Goal: Task Accomplishment & Management: Manage account settings

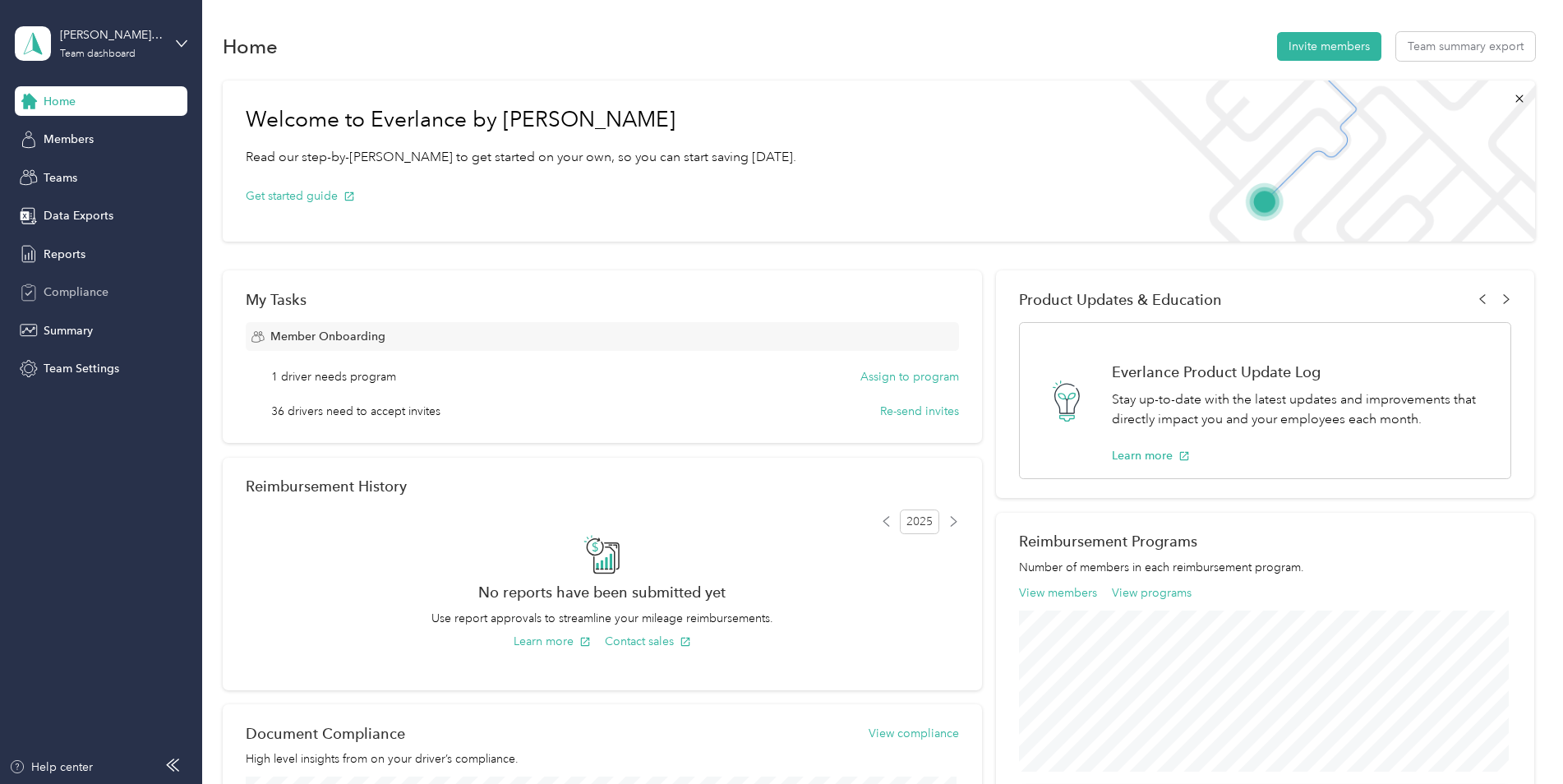
click at [71, 294] on span "Compliance" at bounding box center [76, 292] width 65 height 17
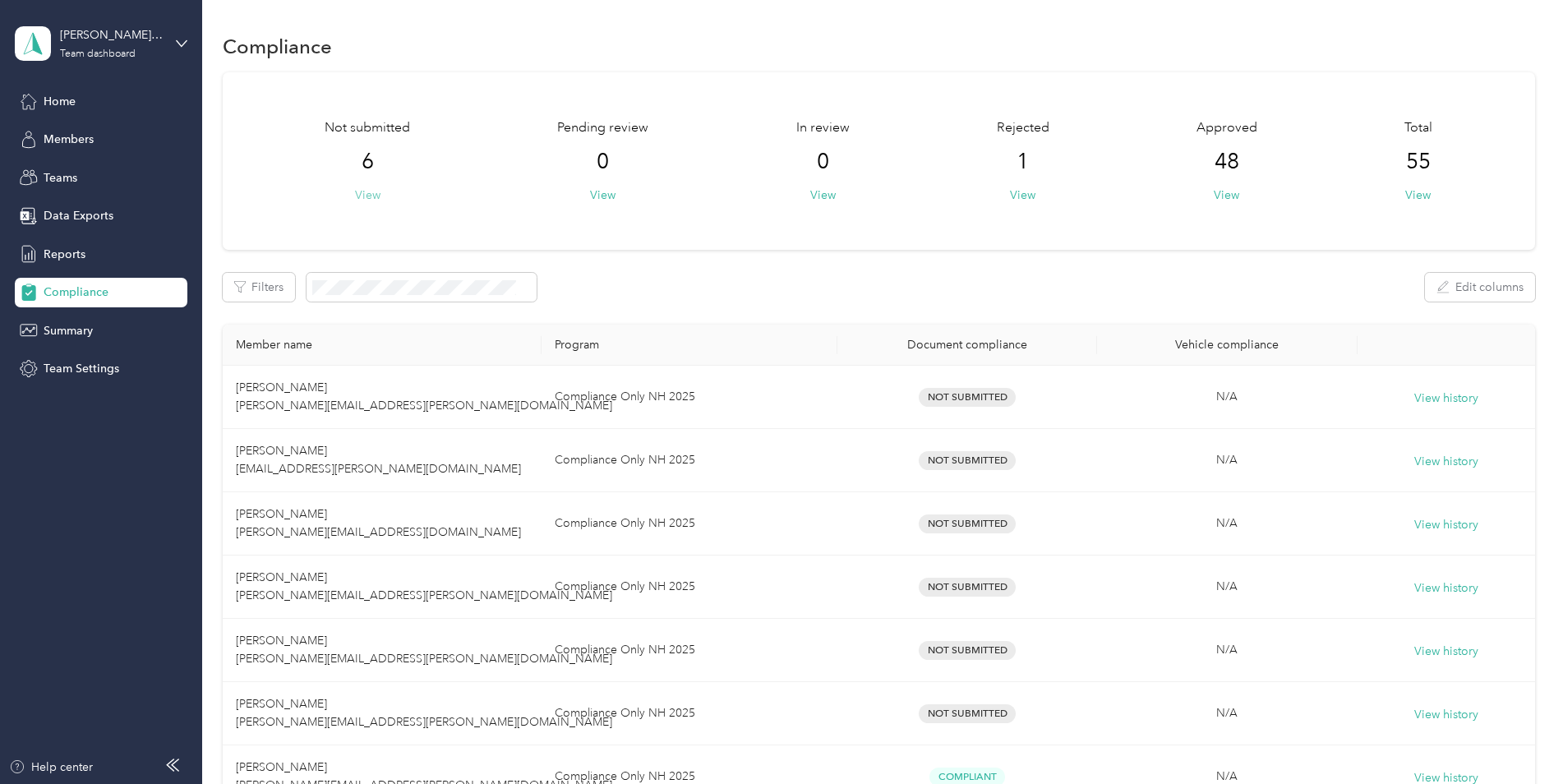
click at [372, 191] on button "View" at bounding box center [368, 195] width 25 height 17
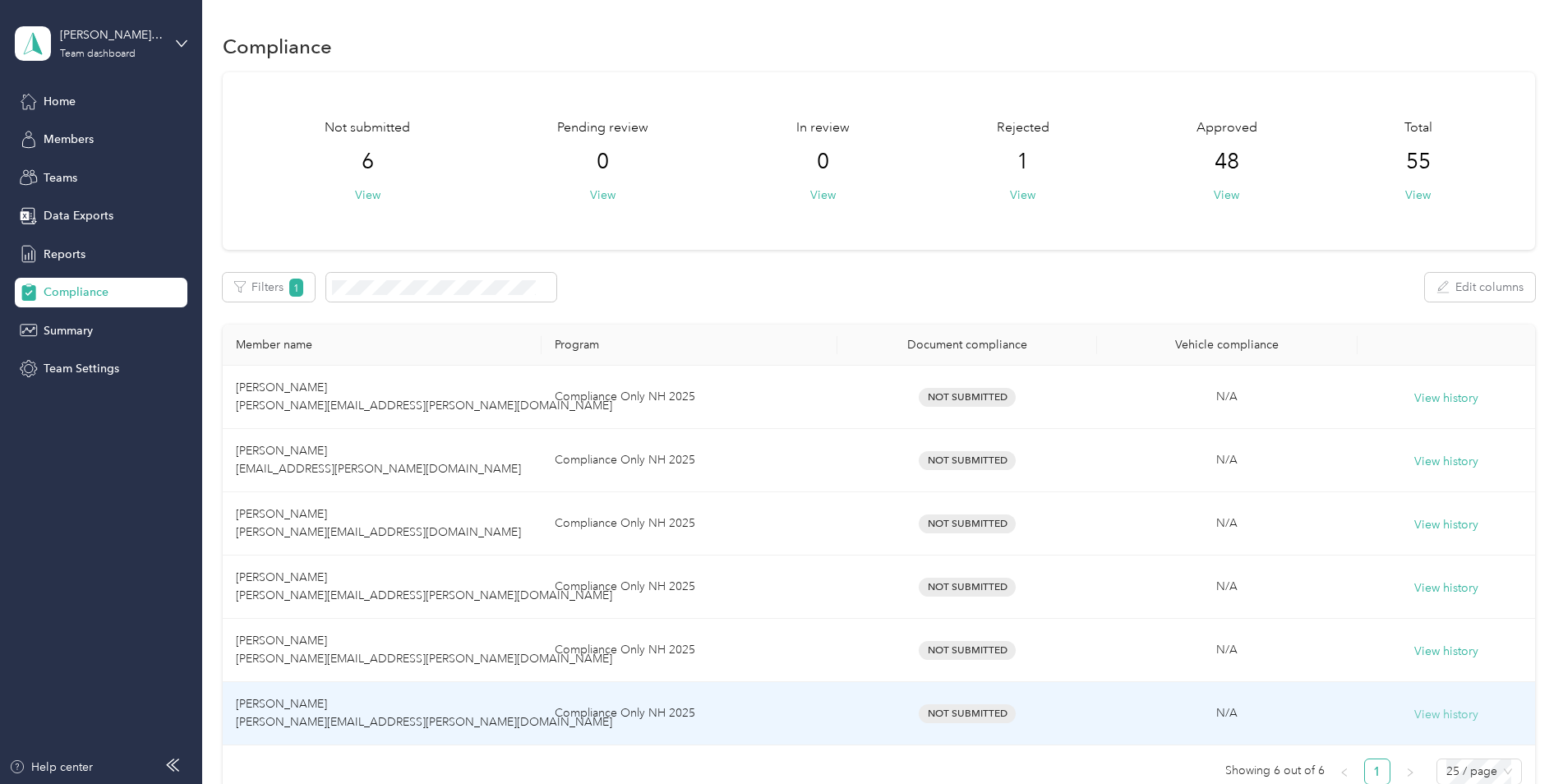
click at [1457, 708] on button "View history" at bounding box center [1446, 715] width 64 height 18
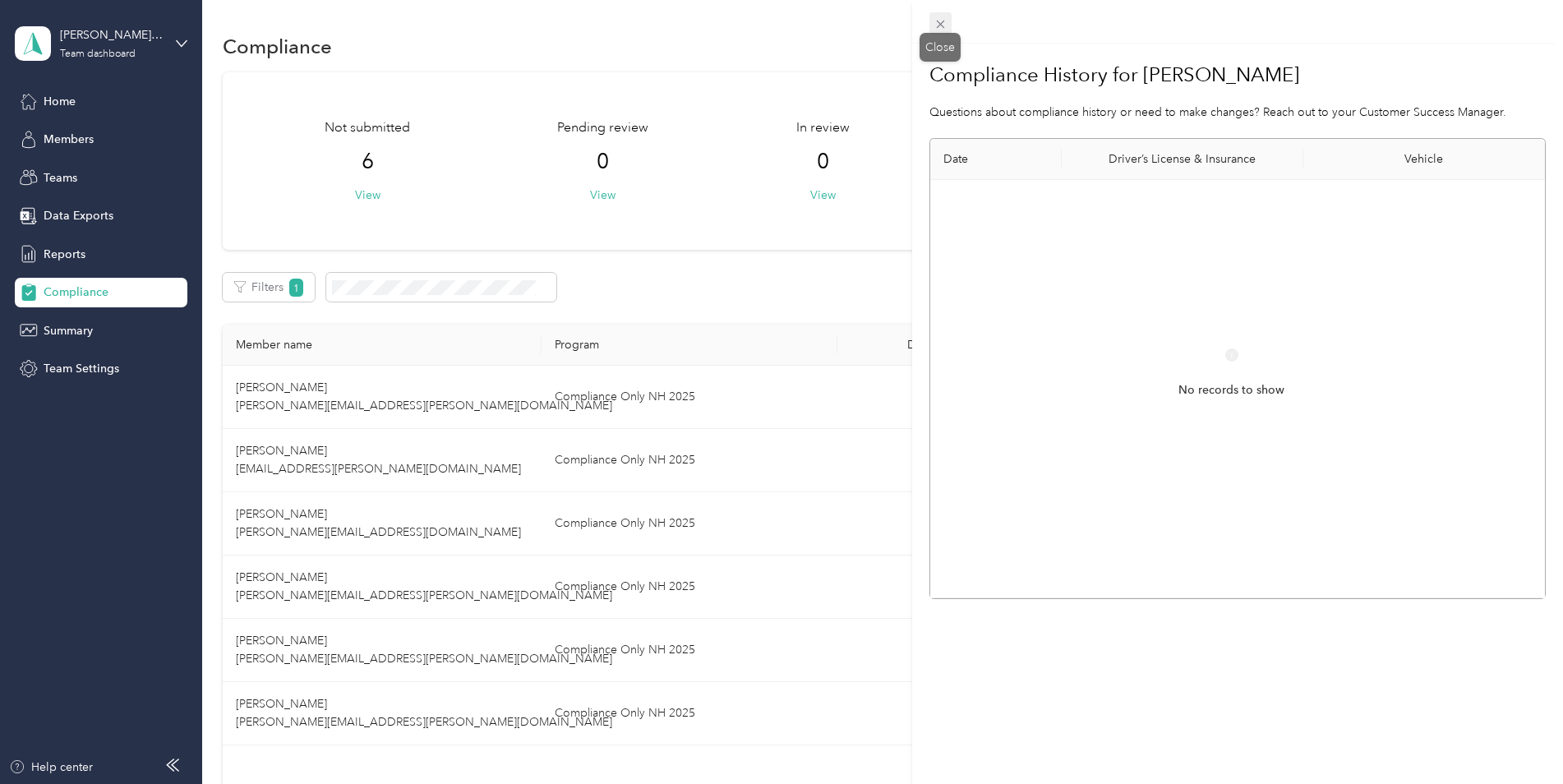
click at [948, 26] on span at bounding box center [941, 24] width 23 height 23
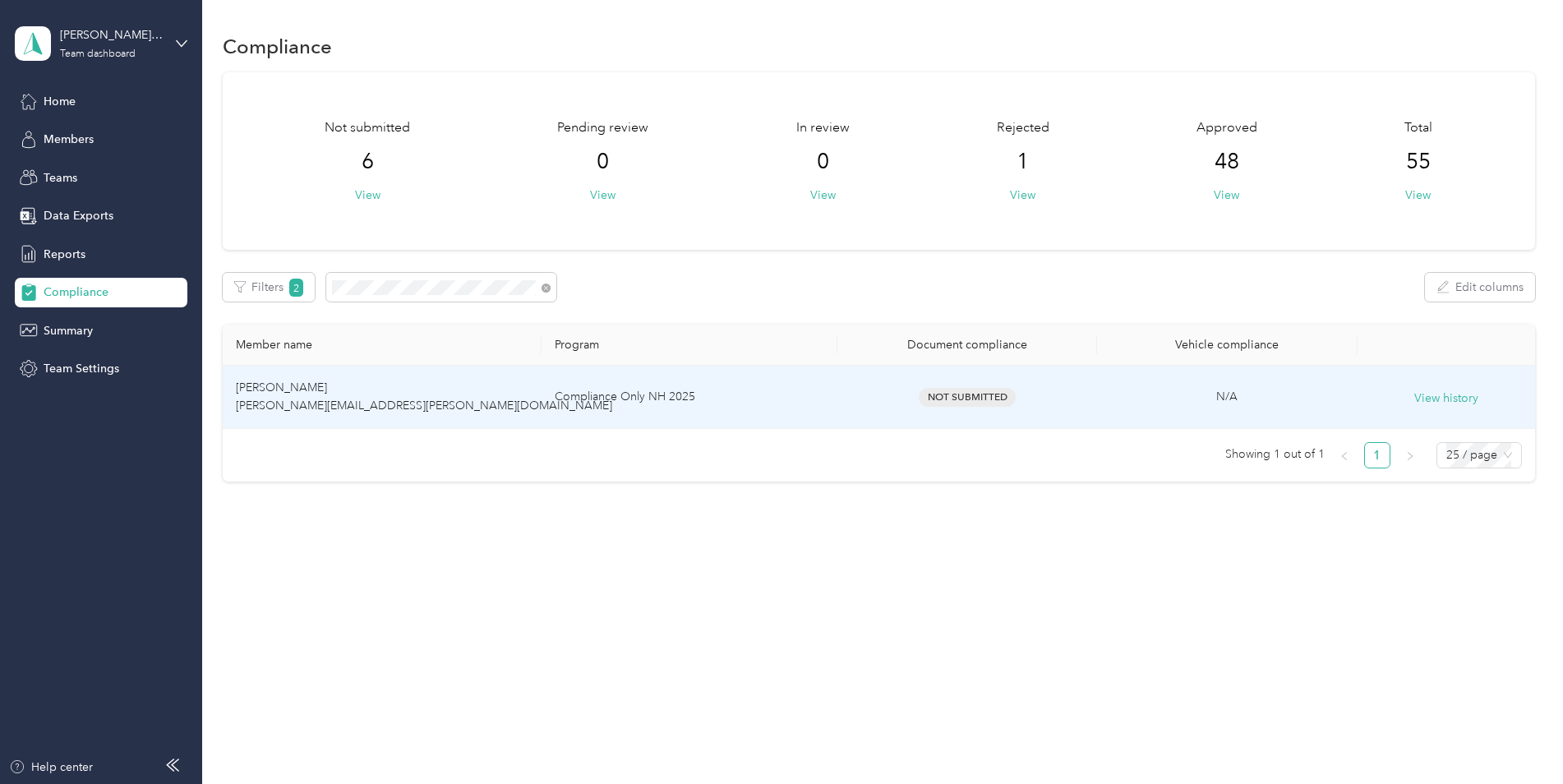
click at [354, 399] on span "[PERSON_NAME] [PERSON_NAME][EMAIL_ADDRESS][PERSON_NAME][DOMAIN_NAME]" at bounding box center [425, 397] width 377 height 32
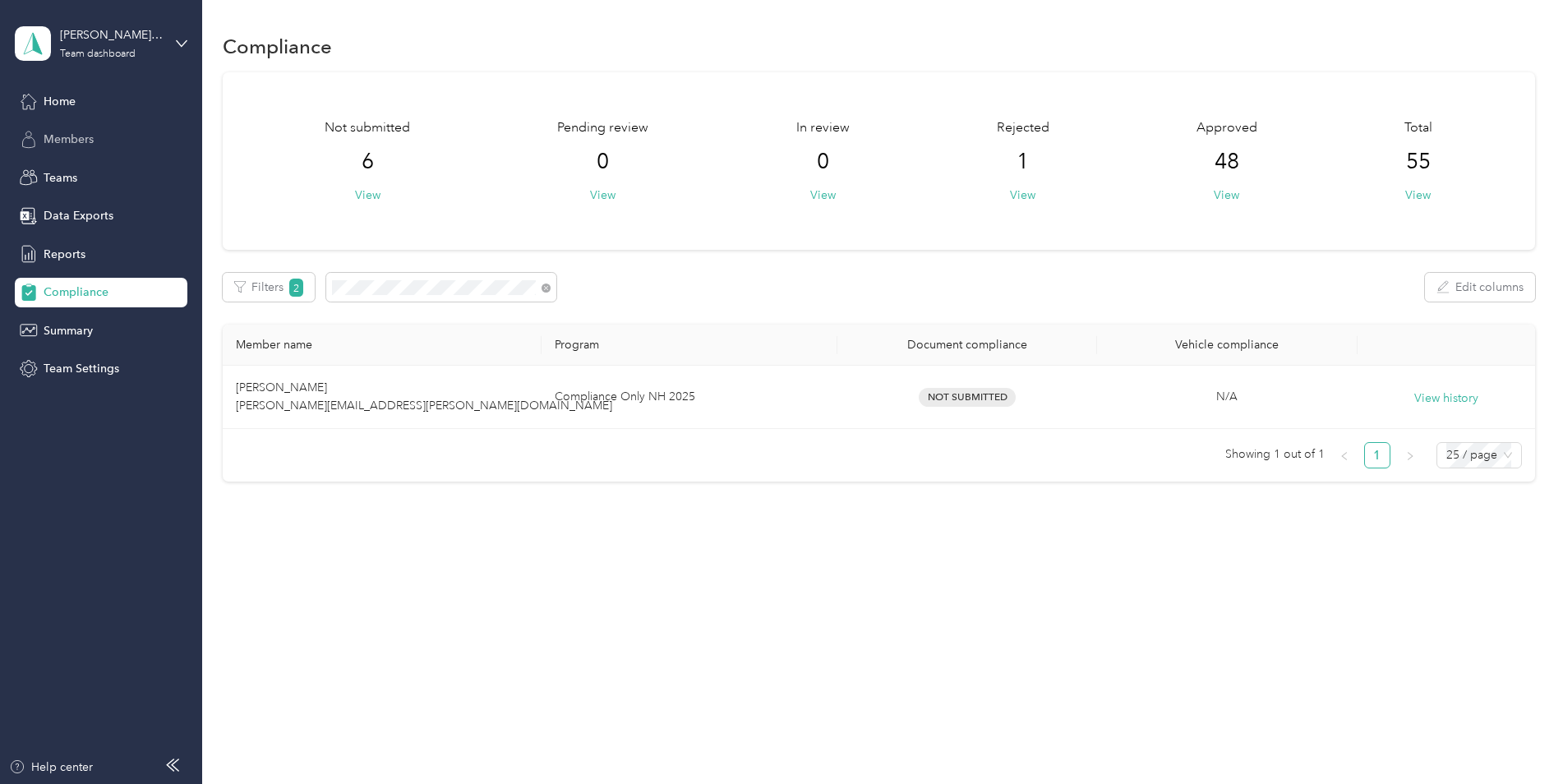
click at [80, 126] on div "Members" at bounding box center [100, 140] width 172 height 30
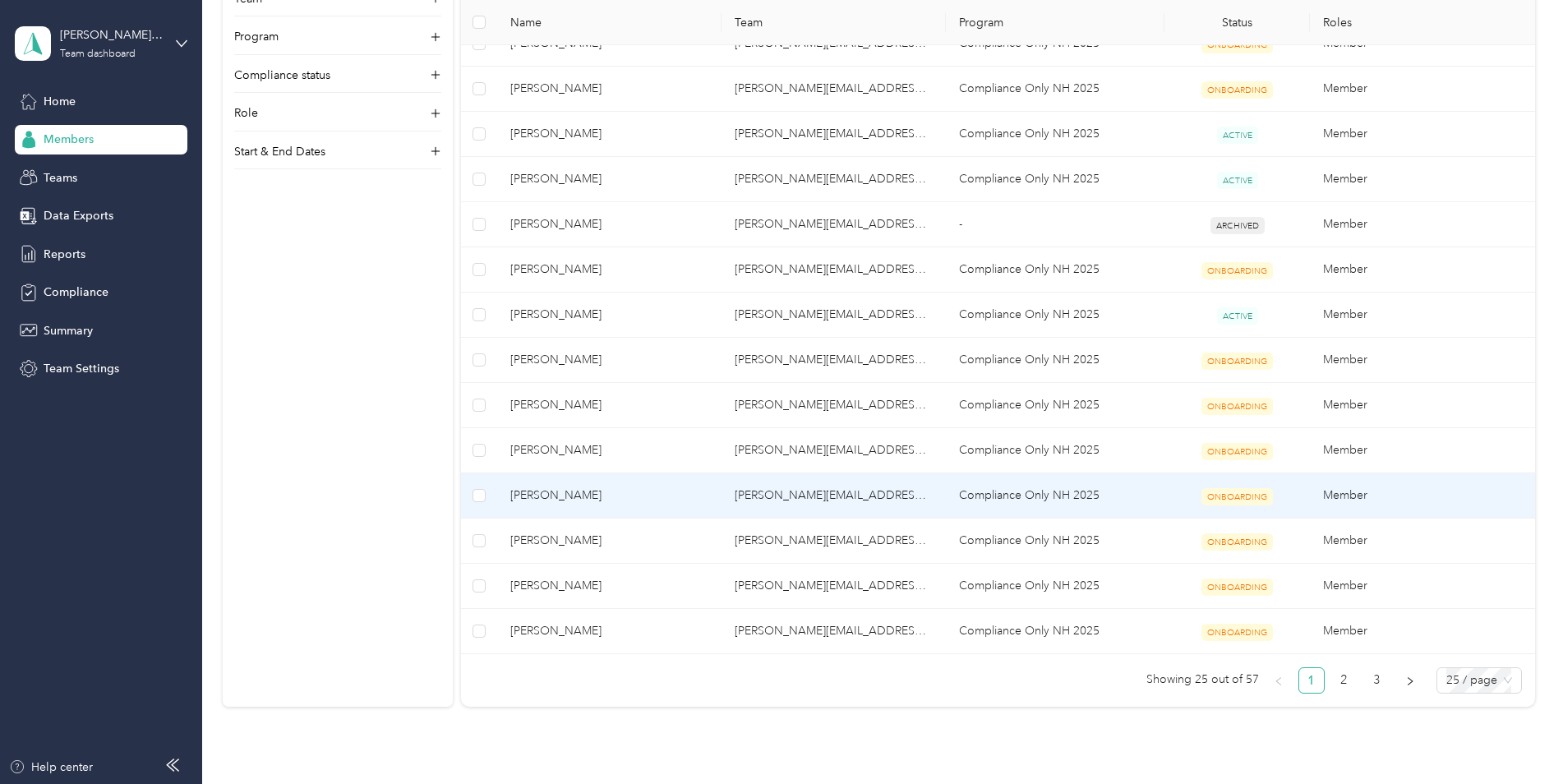
scroll to position [822, 0]
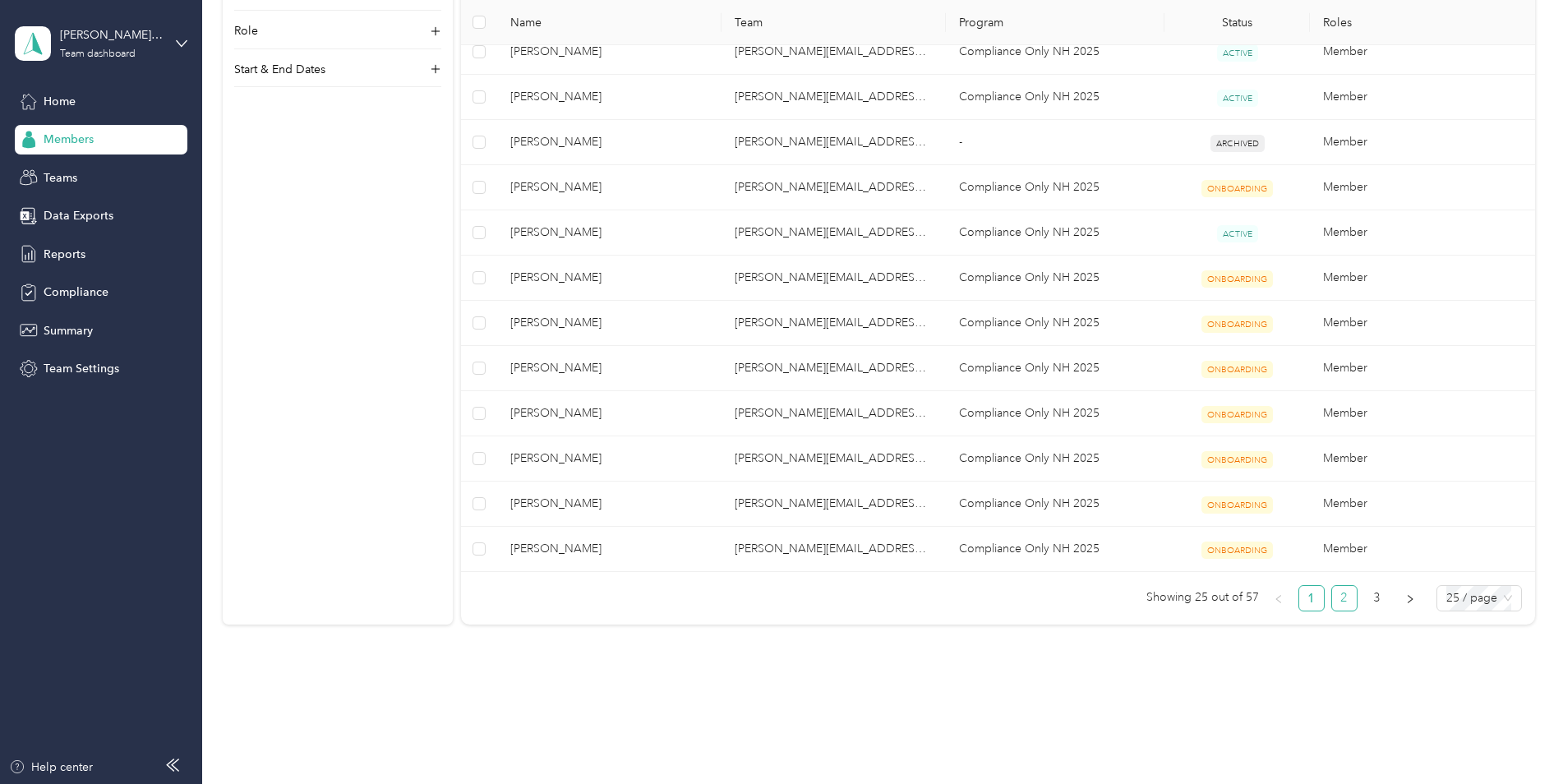
click at [1339, 595] on link "2" at bounding box center [1344, 597] width 24 height 24
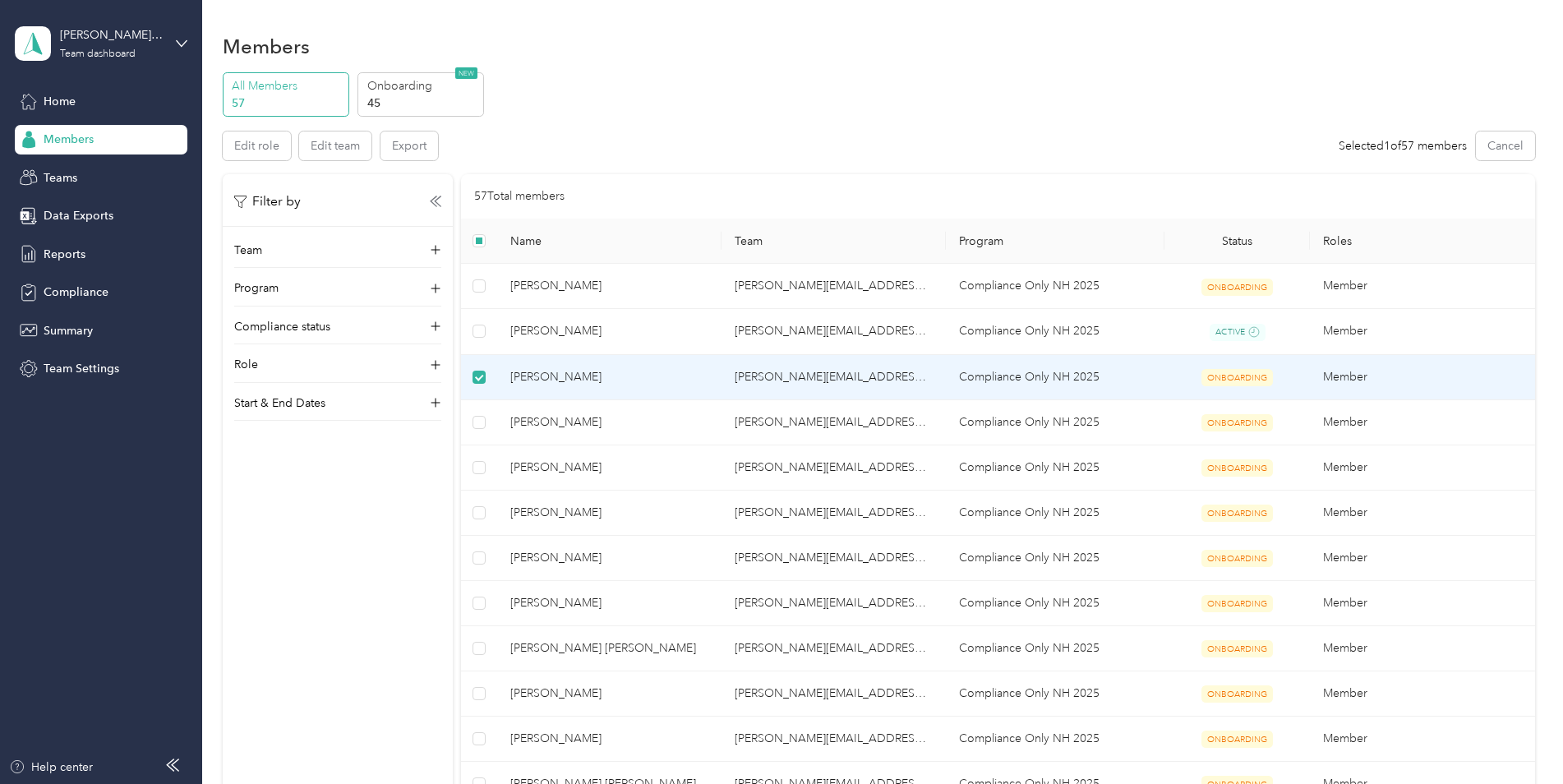
click at [480, 369] on label at bounding box center [479, 377] width 14 height 18
click at [550, 377] on span "[PERSON_NAME]" at bounding box center [609, 377] width 198 height 18
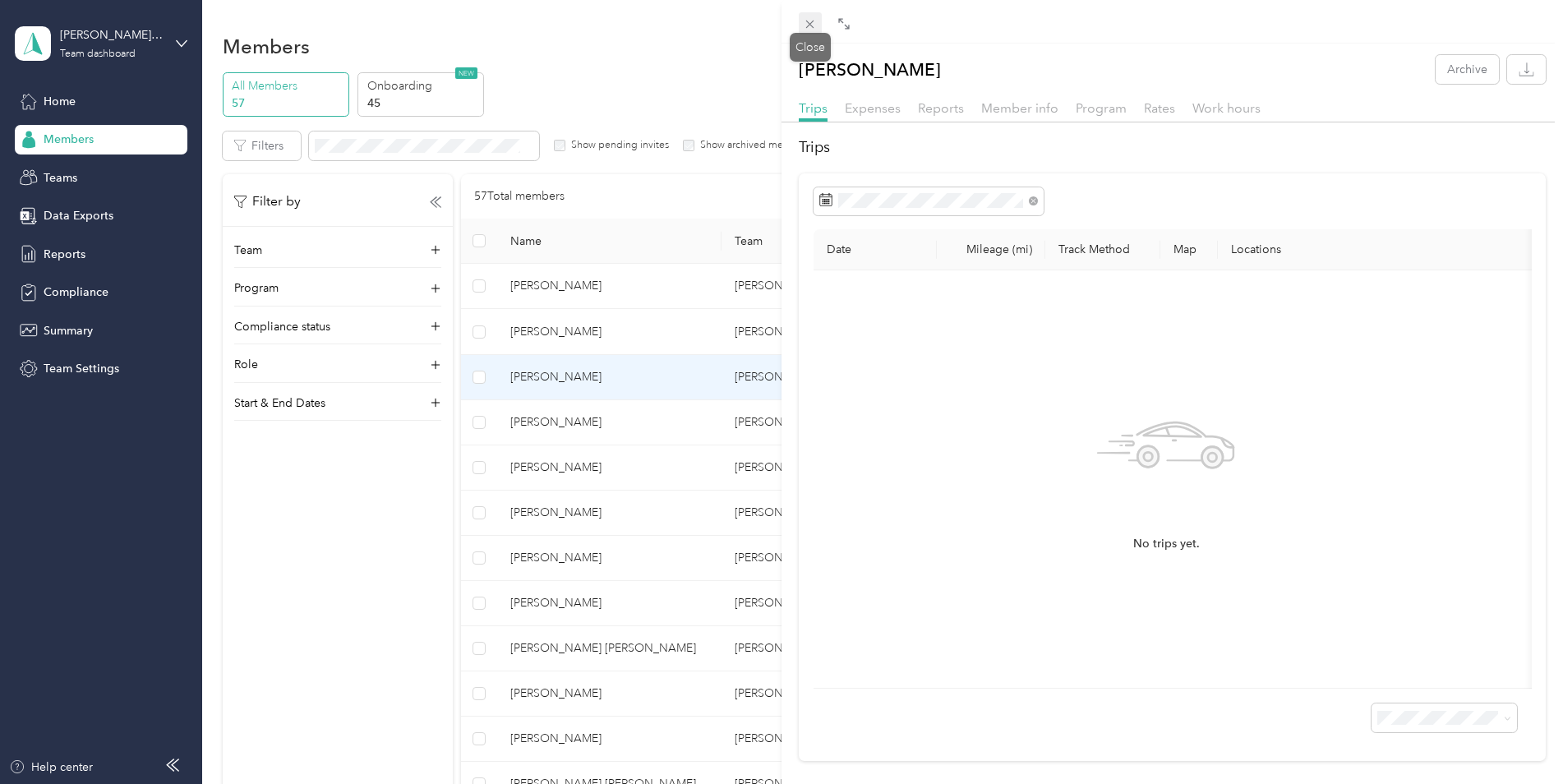
click at [817, 29] on icon at bounding box center [810, 24] width 14 height 14
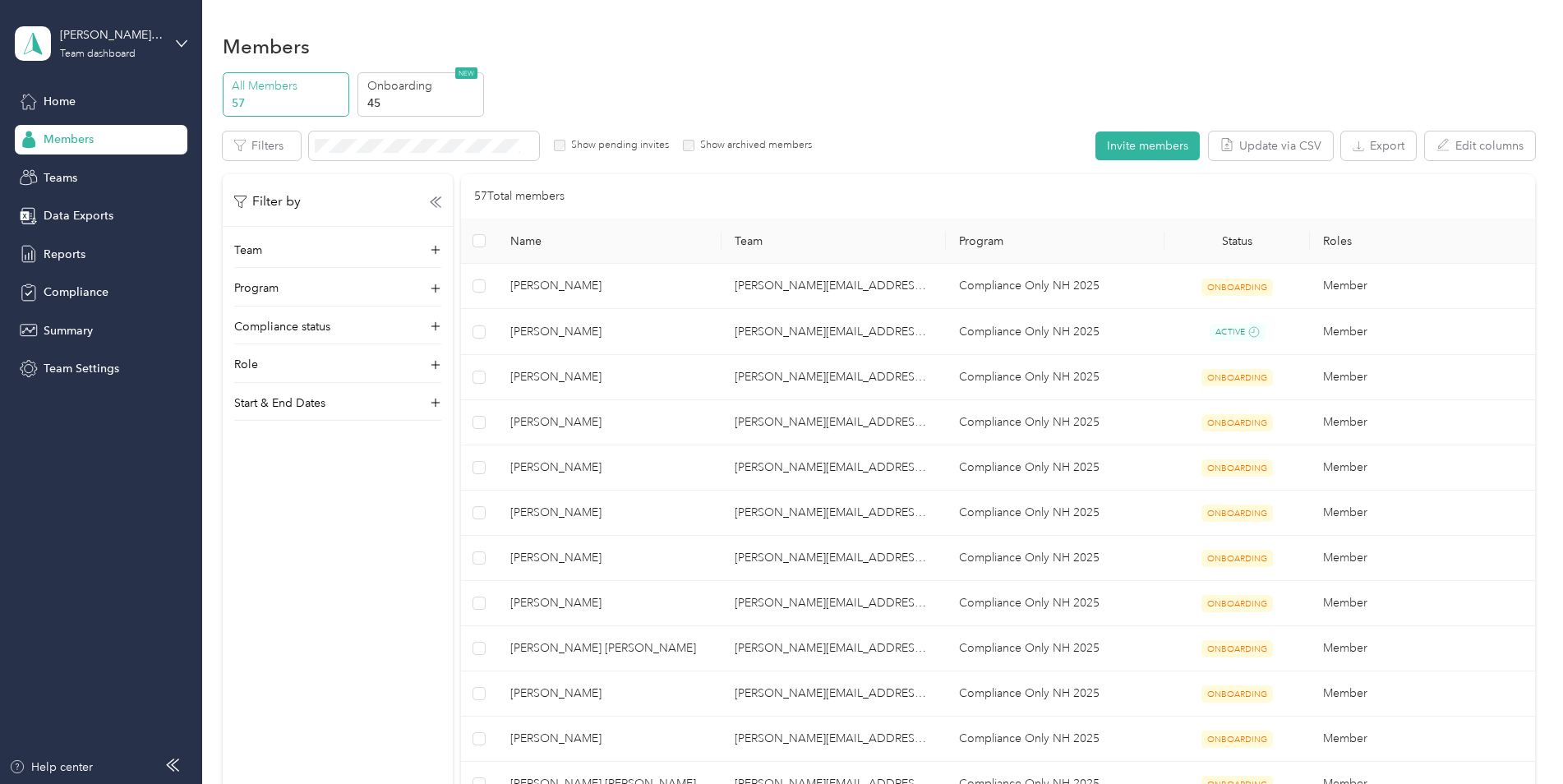
click at [637, 92] on div "All Members 57 Onboarding 45 NEW" at bounding box center [879, 95] width 1312 height 45
click at [315, 247] on div "Team" at bounding box center [338, 254] width 207 height 26
